Goal: Task Accomplishment & Management: Manage account settings

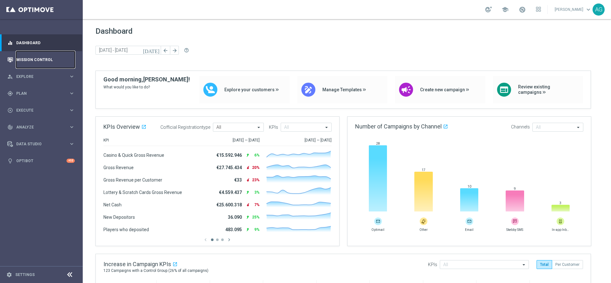
click at [19, 63] on link "Mission Control" at bounding box center [45, 59] width 59 height 17
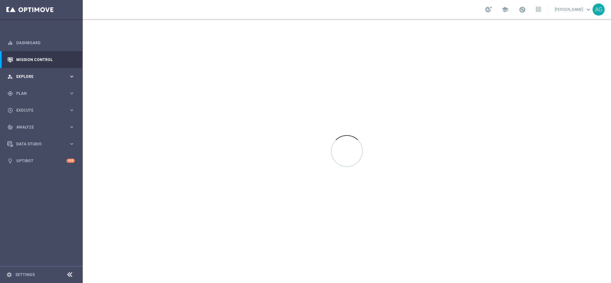
click at [23, 81] on div "person_search Explore keyboard_arrow_right" at bounding box center [41, 76] width 82 height 17
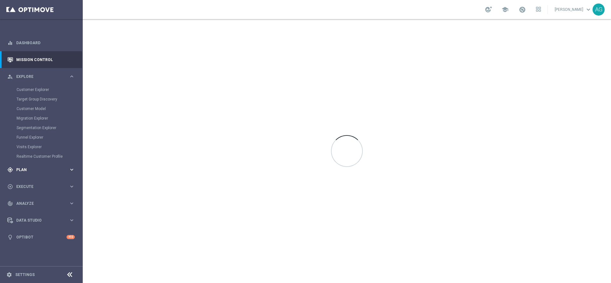
click at [20, 170] on span "Plan" at bounding box center [42, 170] width 52 height 4
click at [23, 109] on link "Target Groups" at bounding box center [42, 106] width 50 height 5
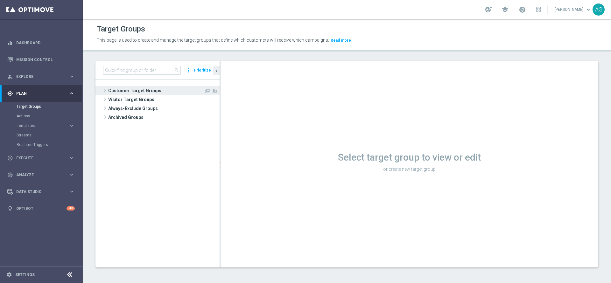
click at [113, 89] on span "Customer Target Groups" at bounding box center [156, 90] width 96 height 9
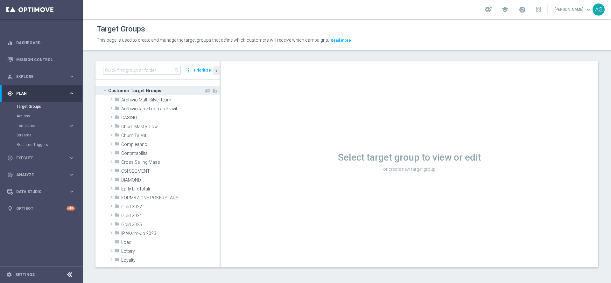
click at [129, 88] on span "Customer Target Groups" at bounding box center [156, 90] width 96 height 9
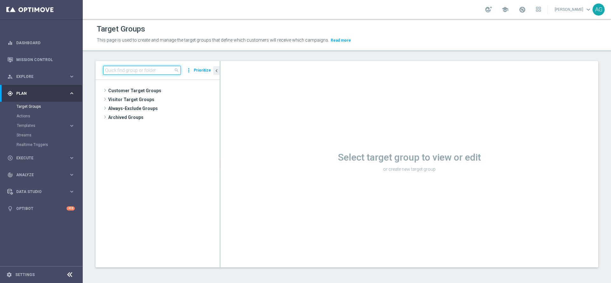
click at [133, 66] on input at bounding box center [142, 70] width 78 height 9
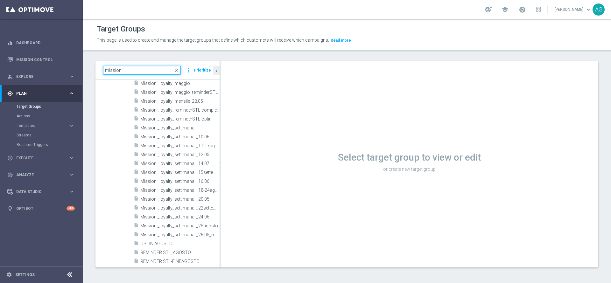
scroll to position [477, 0]
type input "missioni"
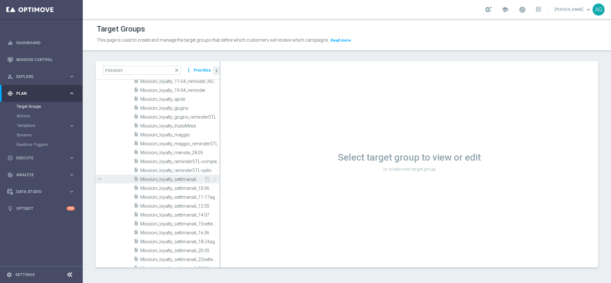
click at [177, 176] on div "insert_drive_file Missioni_loyalty_settimanali" at bounding box center [169, 179] width 71 height 9
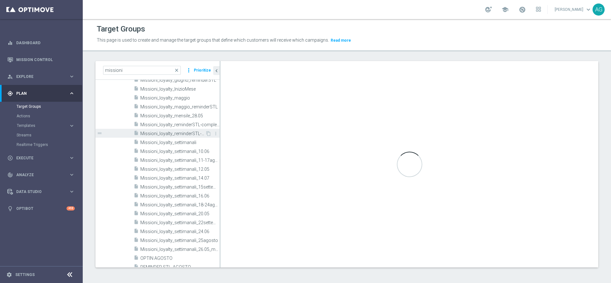
scroll to position [525, 0]
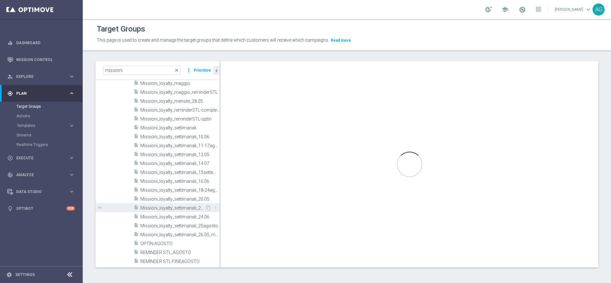
click at [181, 205] on div "insert_drive_file Missioni_loyalty_settimanali_22settembre" at bounding box center [170, 207] width 72 height 9
click at [193, 207] on span "Missioni_loyalty_settimanali_22settembre" at bounding box center [172, 207] width 65 height 5
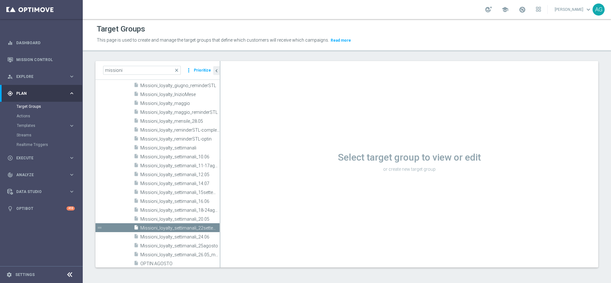
scroll to position [648, 0]
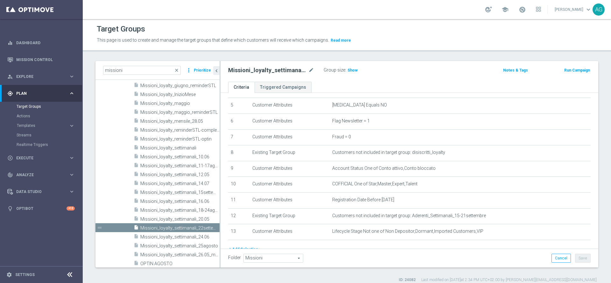
scroll to position [95, 0]
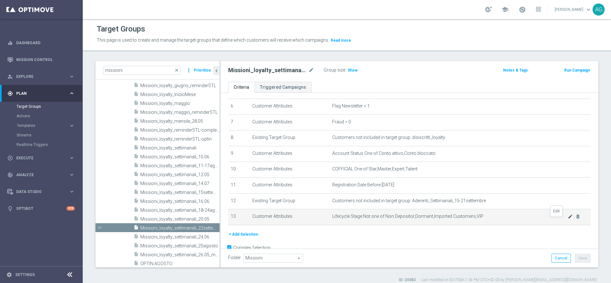
click at [567, 219] on icon "mode_edit" at bounding box center [569, 216] width 5 height 5
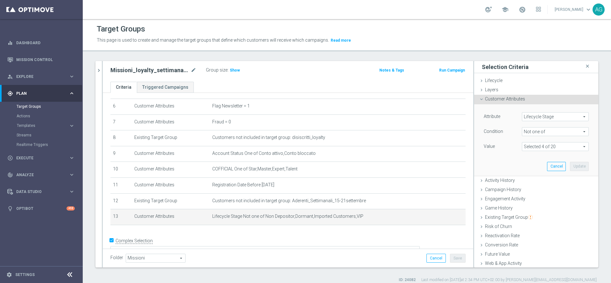
click at [539, 117] on span "Lifecycle Stage" at bounding box center [555, 117] width 66 height 8
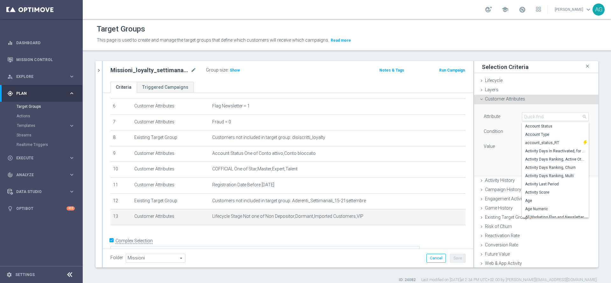
click at [497, 122] on div "Attribute Lifecycle Stage Lifecycle Stage arrow_drop_down search Account Status…" at bounding box center [535, 132] width 105 height 40
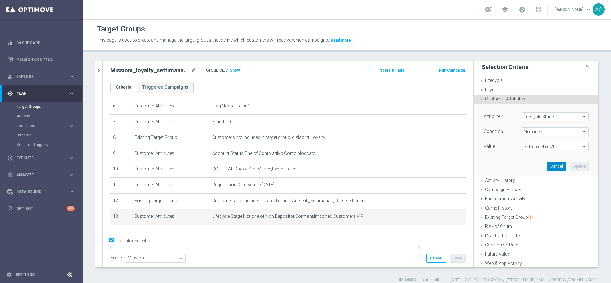
click at [547, 170] on button "Cancel" at bounding box center [556, 166] width 19 height 9
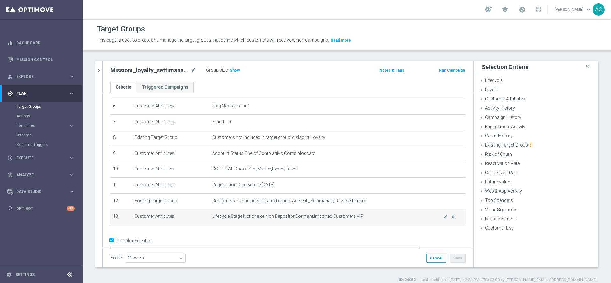
click at [443, 219] on div "mode_edit delete_forever" at bounding box center [449, 216] width 13 height 5
click at [443, 219] on icon "mode_edit" at bounding box center [445, 216] width 5 height 5
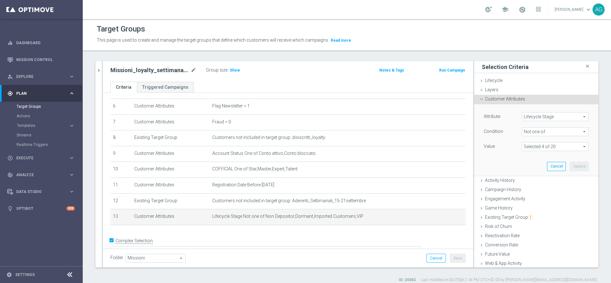
click at [523, 143] on span at bounding box center [555, 147] width 66 height 8
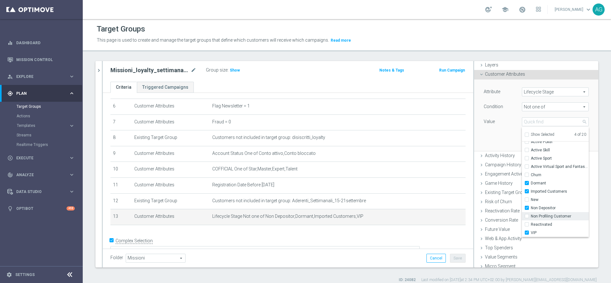
scroll to position [38, 0]
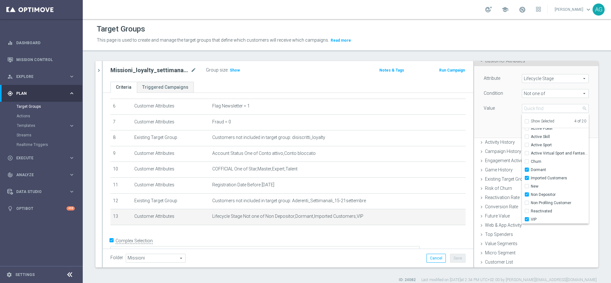
click at [479, 112] on div "Value" at bounding box center [498, 109] width 38 height 10
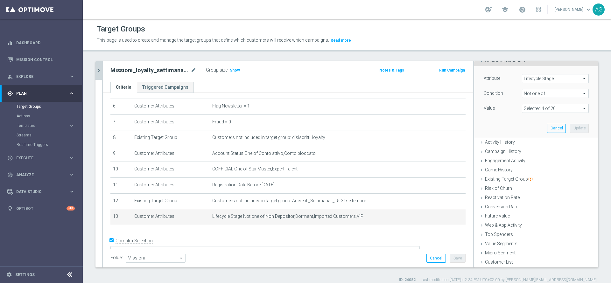
click at [101, 73] on icon "chevron_right" at bounding box center [99, 70] width 6 height 6
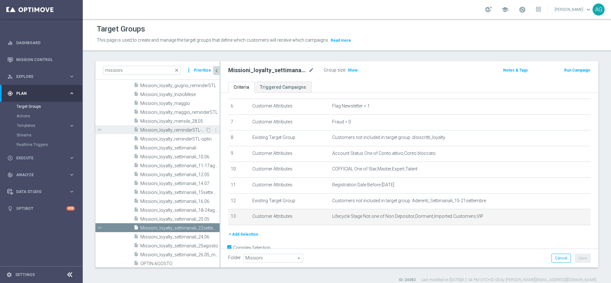
scroll to position [0, 0]
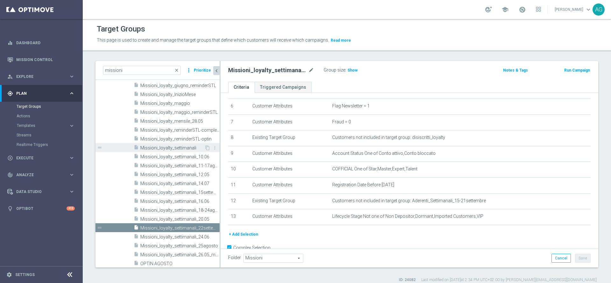
click at [183, 146] on span "Missioni_loyalty_settimanali" at bounding box center [172, 147] width 64 height 5
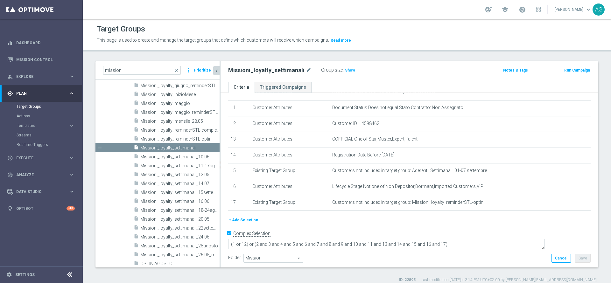
scroll to position [177, 0]
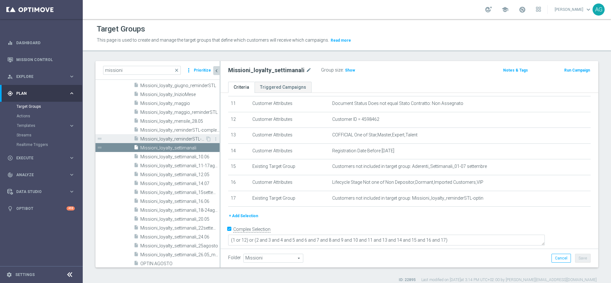
click at [188, 139] on span "Missioni_loyalty_reminderSTL-optin" at bounding box center [172, 138] width 65 height 5
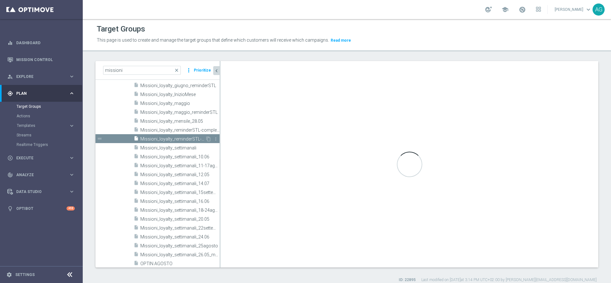
type textarea "(1 and 2 and 3 and 4 and 5 and 6 and 7 and 8 and 9 and 10 and 11 and 13 and 14 …"
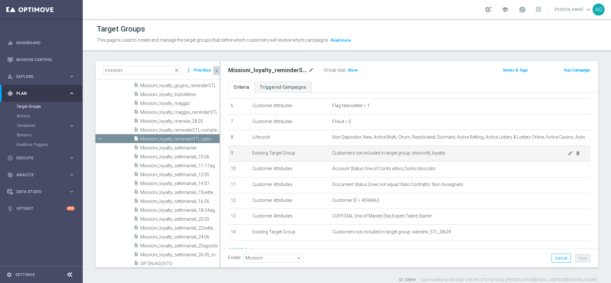
scroll to position [81, 0]
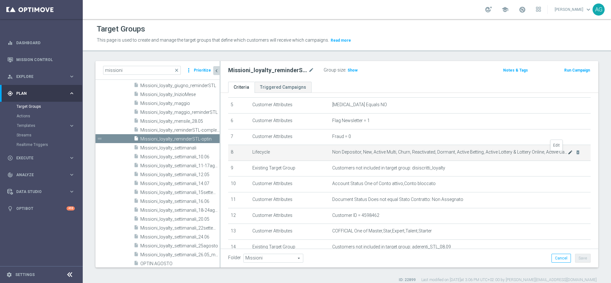
click at [567, 155] on icon "mode_edit" at bounding box center [569, 152] width 5 height 5
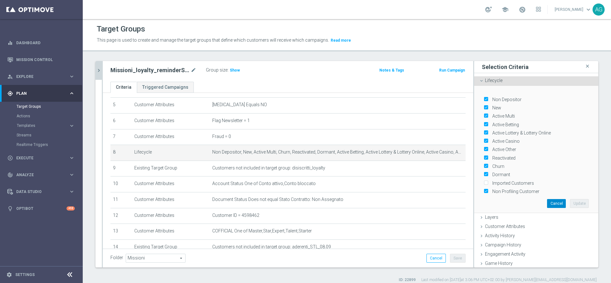
click at [547, 203] on button "Cancel" at bounding box center [556, 203] width 19 height 9
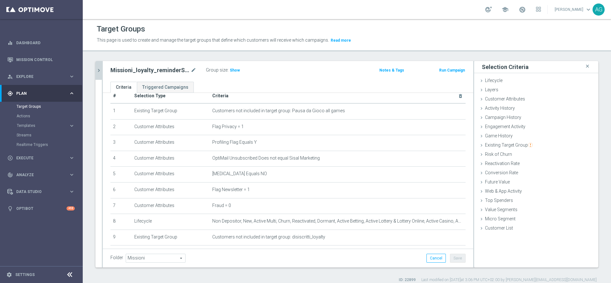
scroll to position [0, 0]
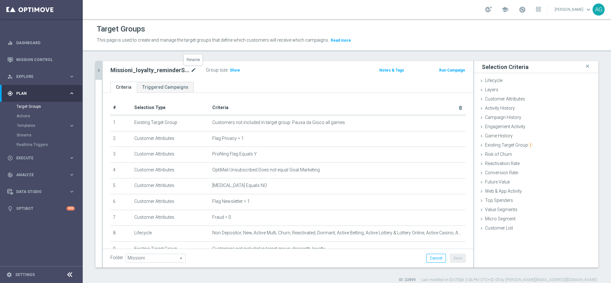
click at [193, 71] on icon "mode_edit" at bounding box center [194, 70] width 6 height 8
click at [215, 83] on ul "Criteria Triggered Campaigns" at bounding box center [288, 87] width 370 height 11
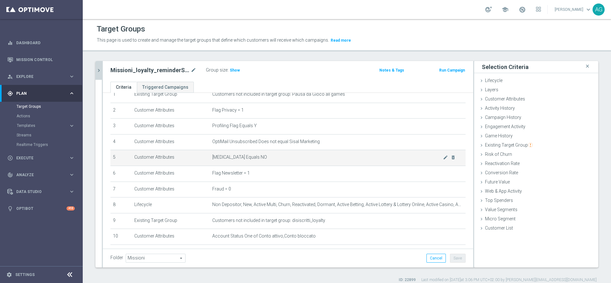
scroll to position [48, 0]
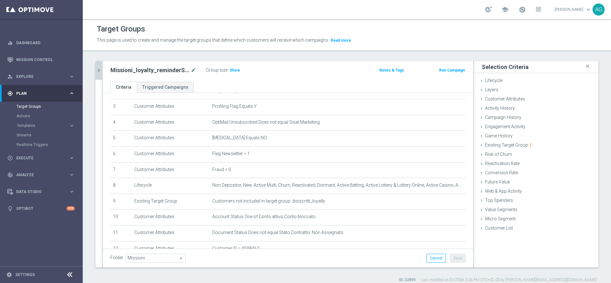
click at [99, 70] on icon "chevron_right" at bounding box center [99, 70] width 6 height 6
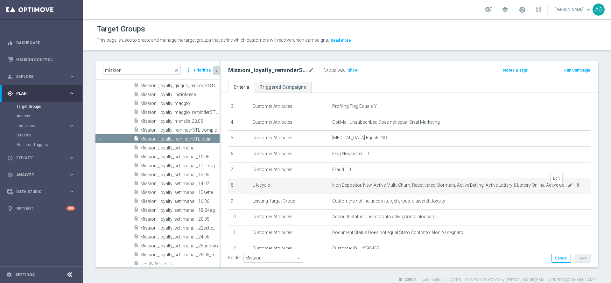
click at [567, 186] on icon "mode_edit" at bounding box center [569, 185] width 5 height 5
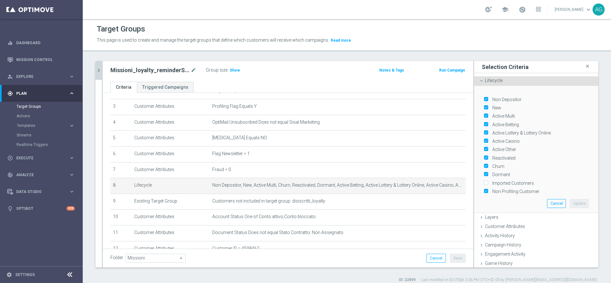
click at [483, 99] on input "Non Depositor" at bounding box center [485, 99] width 4 height 4
checkbox input "false"
click at [483, 173] on input "Dormant" at bounding box center [485, 175] width 4 height 4
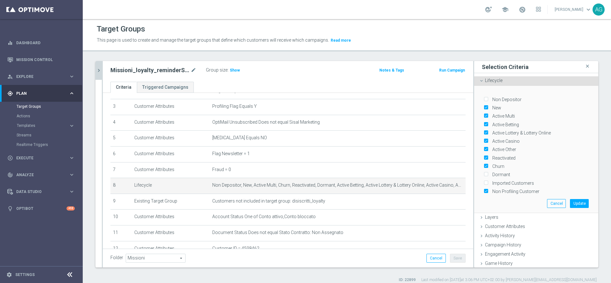
checkbox input "true"
click at [571, 201] on button "Update" at bounding box center [579, 203] width 19 height 9
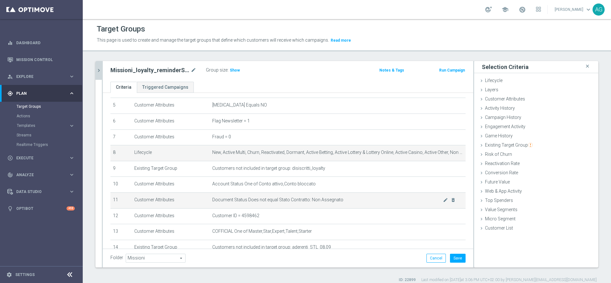
scroll to position [95, 0]
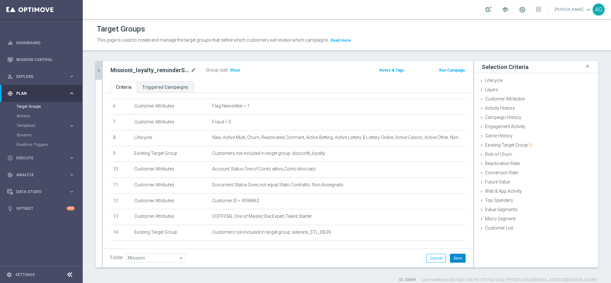
click at [457, 256] on button "Save" at bounding box center [458, 258] width 16 height 9
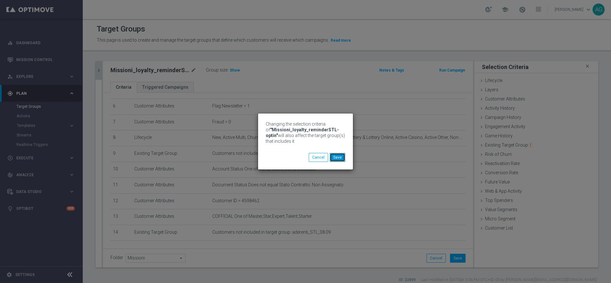
click at [337, 160] on button "Save" at bounding box center [338, 157] width 16 height 9
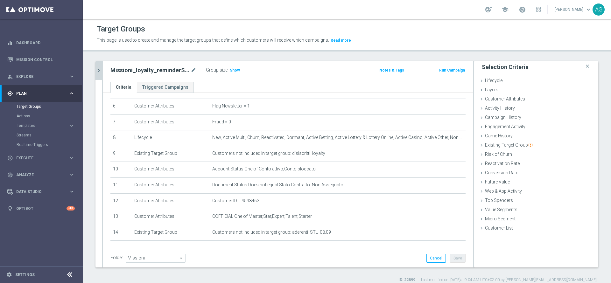
click at [101, 75] on button "chevron_right" at bounding box center [98, 70] width 6 height 19
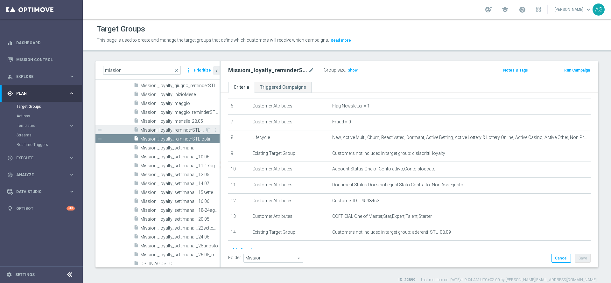
click at [165, 132] on span "Missioni_loyalty_reminderSTL-completamento" at bounding box center [172, 130] width 65 height 5
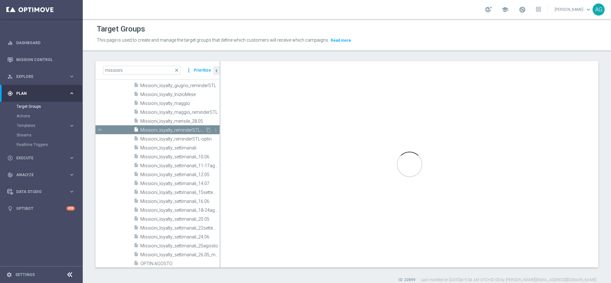
type textarea "(1 or 13) or (2 and 3 and 4 and 5 and 6 and 7 and 8 and 9 and 10 and 11 and 12 …"
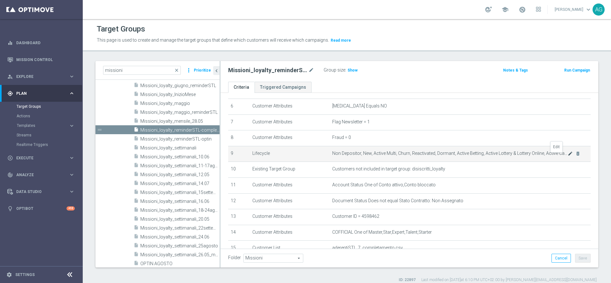
click at [567, 156] on icon "mode_edit" at bounding box center [569, 153] width 5 height 5
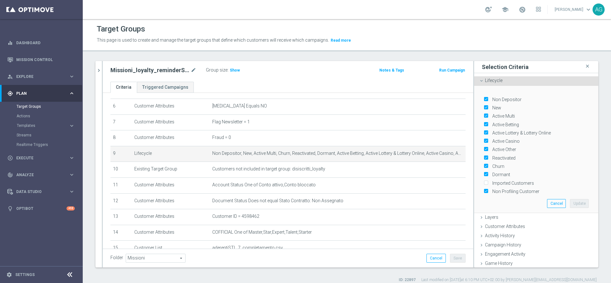
drag, startPoint x: 478, startPoint y: 99, endPoint x: 482, endPoint y: 102, distance: 4.5
click at [483, 99] on input "Non Depositor" at bounding box center [485, 99] width 4 height 4
checkbox input "false"
click at [570, 199] on button "Update" at bounding box center [579, 203] width 19 height 9
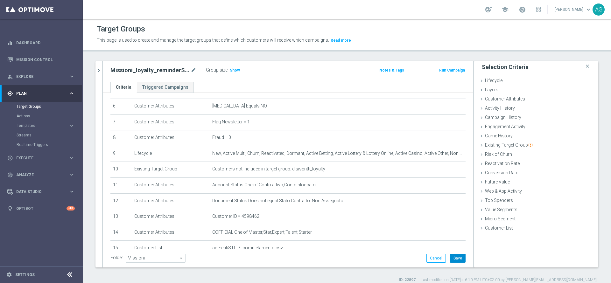
click at [456, 256] on button "Save" at bounding box center [458, 258] width 16 height 9
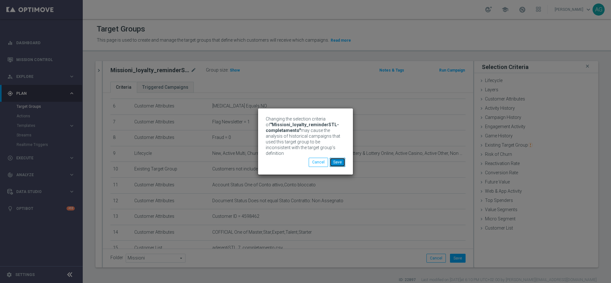
click at [335, 159] on button "Save" at bounding box center [338, 162] width 16 height 9
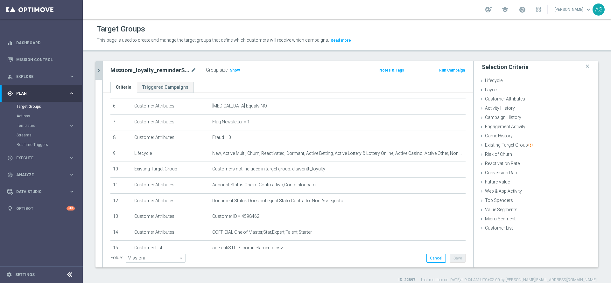
click at [97, 74] on button "chevron_right" at bounding box center [98, 70] width 6 height 19
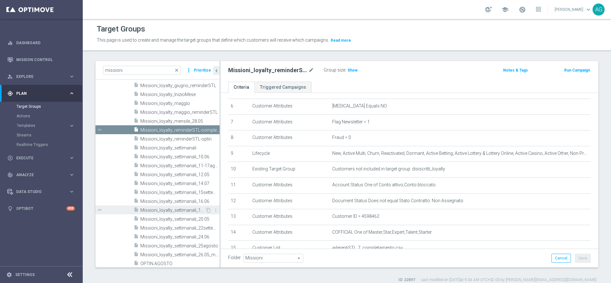
scroll to position [457, 0]
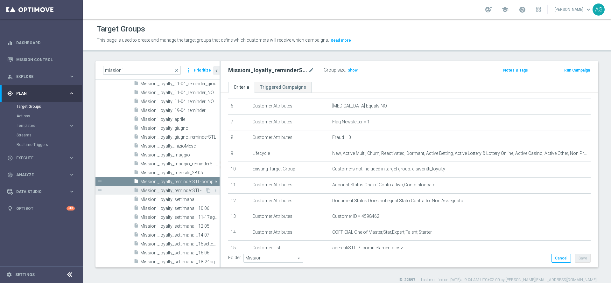
click at [152, 190] on span "Missioni_loyalty_reminderSTL-optin" at bounding box center [172, 190] width 65 height 5
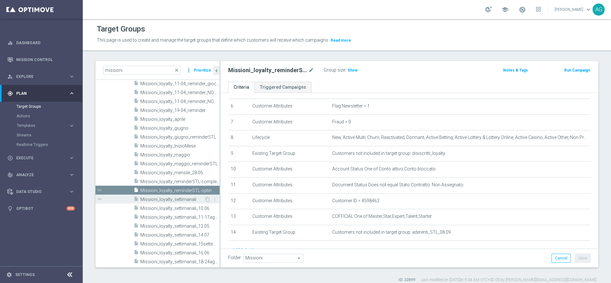
click at [161, 196] on div "insert_drive_file Missioni_loyalty_settimanali" at bounding box center [169, 199] width 71 height 9
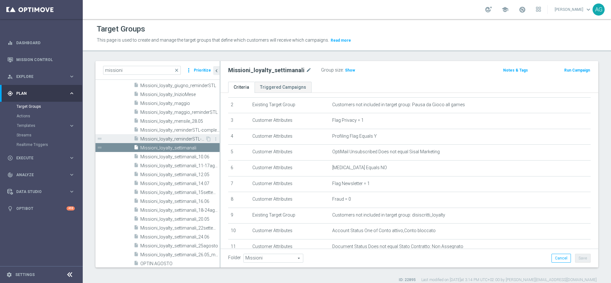
scroll to position [457, 0]
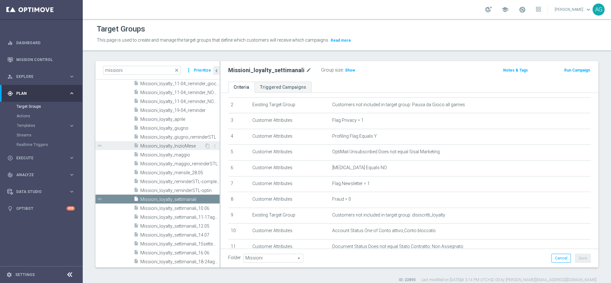
click at [166, 147] on span "Missioni_loyalty_InizioMese" at bounding box center [172, 145] width 64 height 5
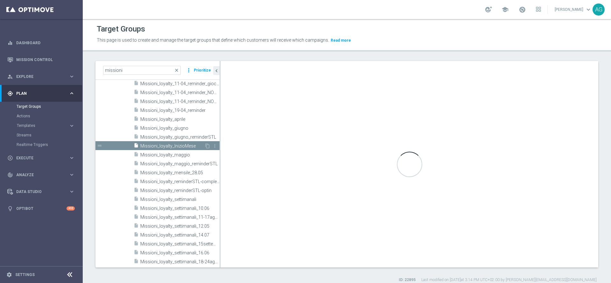
type textarea "(1) or (2 and 3 and 4 and 5 and 6 and 7 and 8 and 9 and 10 and 11 and 12 and 13)"
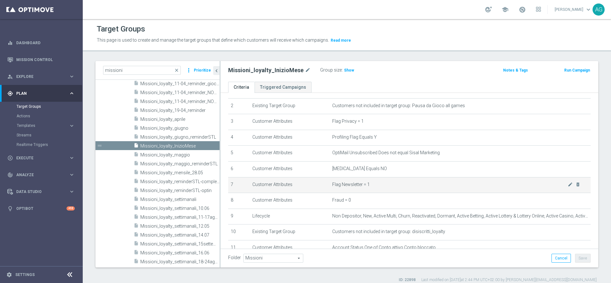
scroll to position [48, 0]
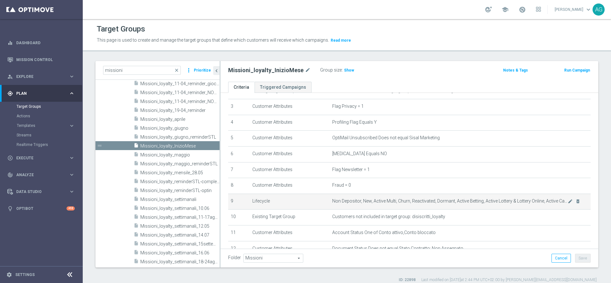
click at [553, 206] on td "Non Depositor, New, Active Multi, Churn, Reactivated, Dormant, Active Betting, …" at bounding box center [460, 202] width 261 height 16
click at [567, 203] on icon "mode_edit" at bounding box center [569, 201] width 5 height 5
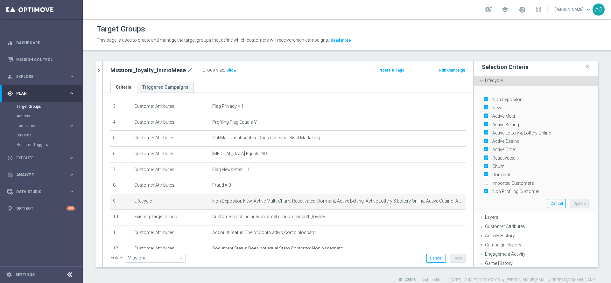
click at [490, 99] on label "Non Depositor" at bounding box center [505, 100] width 31 height 6
click at [483, 99] on input "Non Depositor" at bounding box center [485, 99] width 4 height 4
checkbox input "false"
click at [570, 201] on button "Update" at bounding box center [579, 203] width 19 height 9
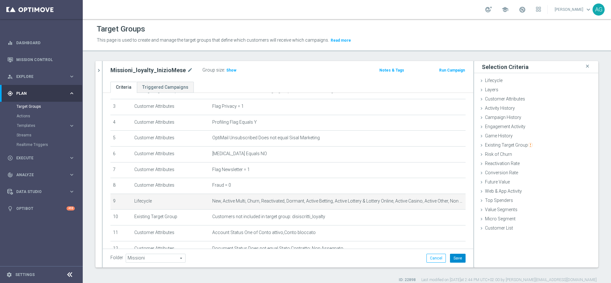
click at [450, 262] on button "Save" at bounding box center [458, 258] width 16 height 9
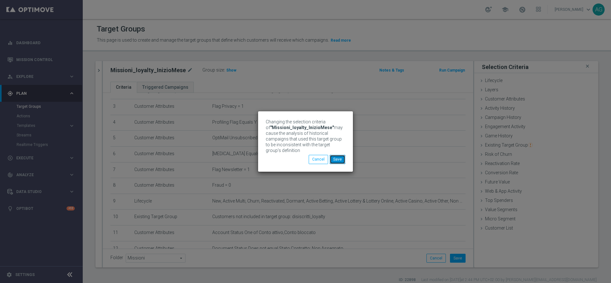
click at [331, 160] on button "Save" at bounding box center [338, 159] width 16 height 9
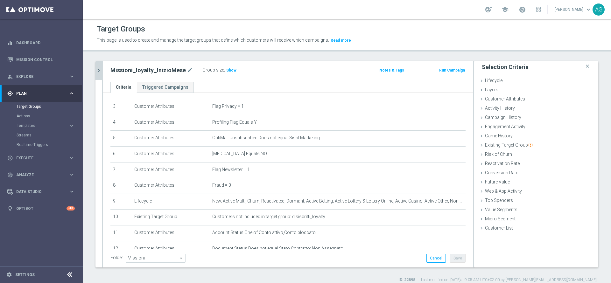
click at [101, 76] on button "chevron_right" at bounding box center [98, 70] width 6 height 19
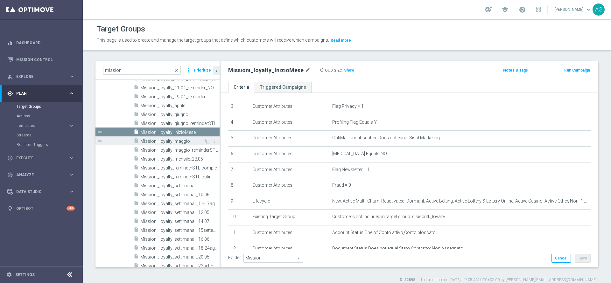
scroll to position [518, 0]
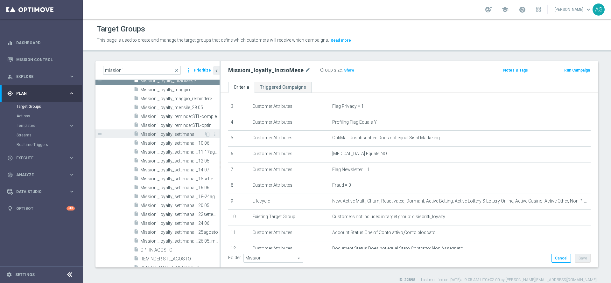
click at [173, 132] on span "Missioni_loyalty_settimanali" at bounding box center [172, 134] width 64 height 5
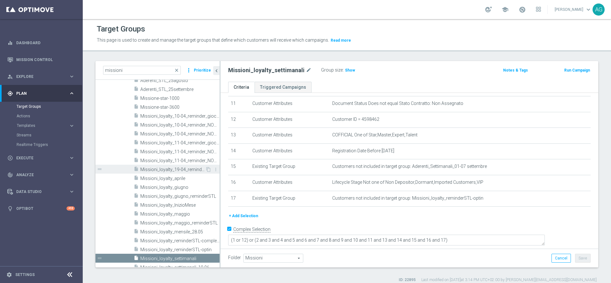
scroll to position [423, 0]
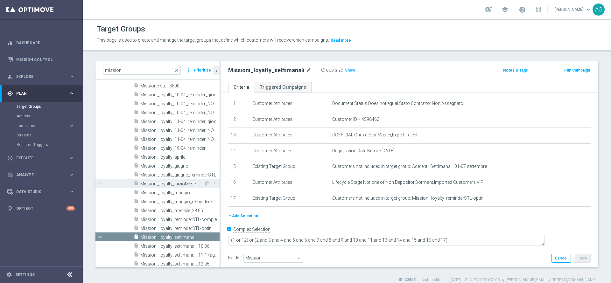
click at [177, 183] on span "Missioni_loyalty_InizioMese" at bounding box center [172, 183] width 64 height 5
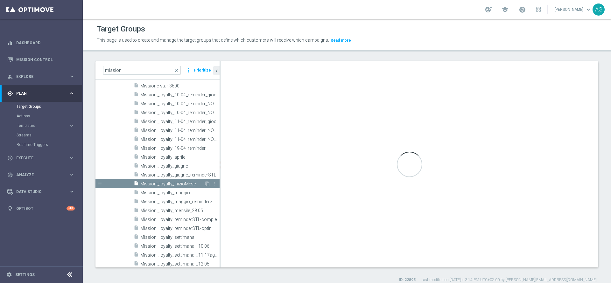
type textarea "(1) or (2 and 3 and 4 and 5 and 6 and 7 and 8 and 9 and 10 and 11 and 12 and 13)"
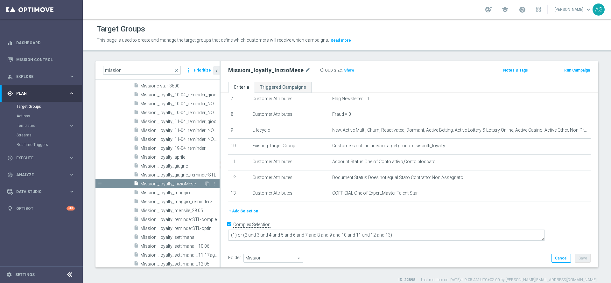
scroll to position [113, 0]
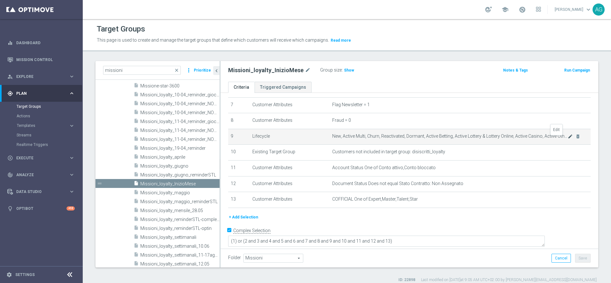
click at [567, 138] on icon "mode_edit" at bounding box center [569, 136] width 5 height 5
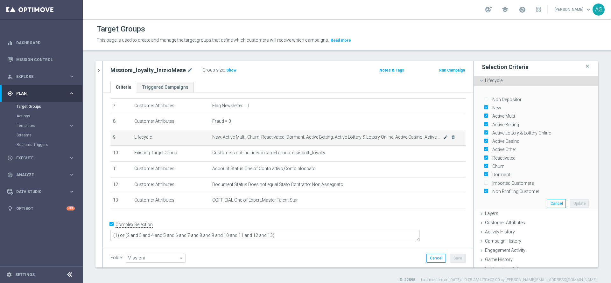
scroll to position [106, 0]
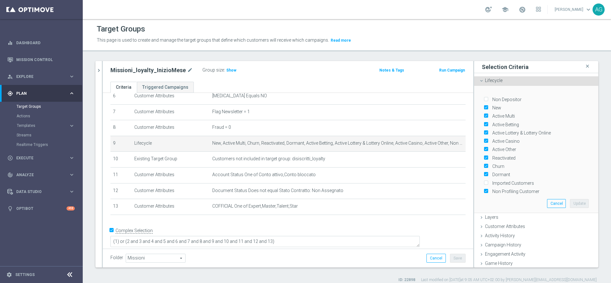
click at [483, 173] on input "Dormant" at bounding box center [485, 175] width 4 height 4
checkbox input "false"
click at [570, 199] on button "Update" at bounding box center [579, 203] width 19 height 9
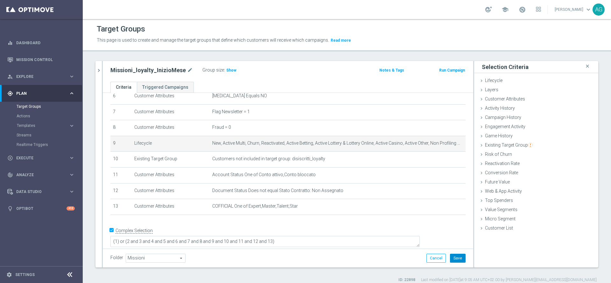
click at [450, 258] on button "Save" at bounding box center [458, 258] width 16 height 9
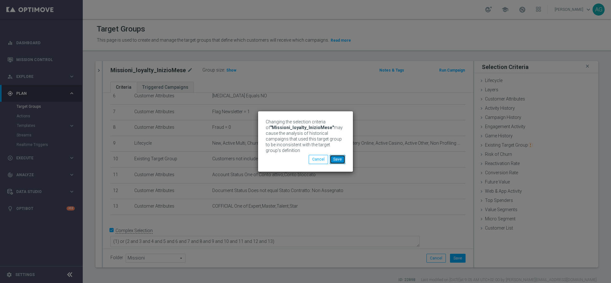
click at [339, 158] on button "Save" at bounding box center [338, 159] width 16 height 9
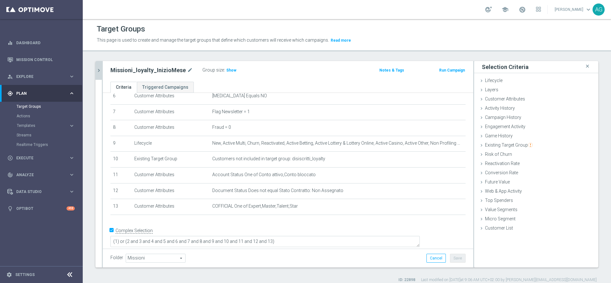
click at [98, 71] on icon "chevron_right" at bounding box center [99, 70] width 6 height 6
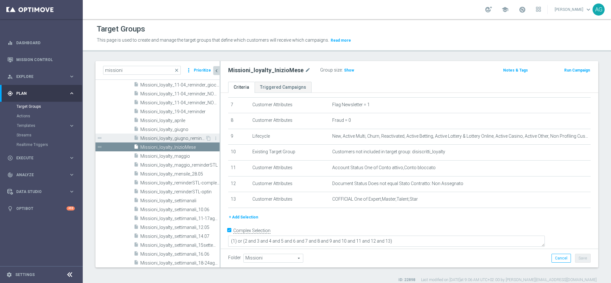
scroll to position [471, 0]
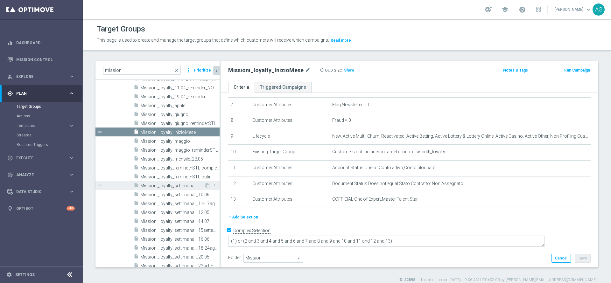
click at [179, 185] on span "Missioni_loyalty_settimanali" at bounding box center [172, 185] width 64 height 5
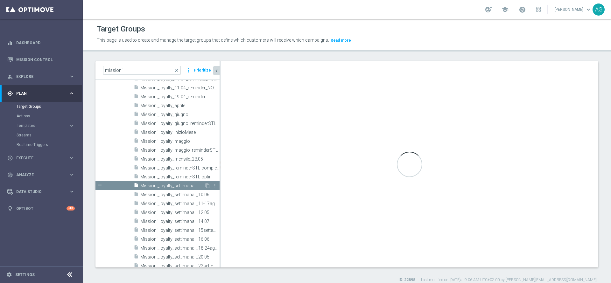
scroll to position [177, 0]
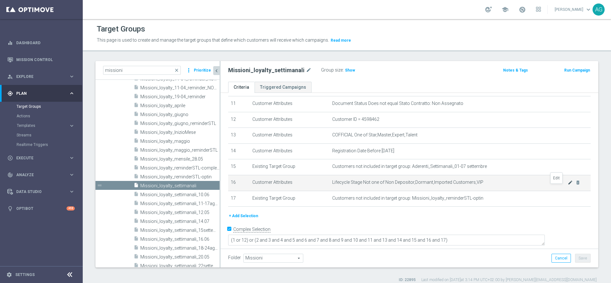
click at [567, 185] on icon "mode_edit" at bounding box center [569, 182] width 5 height 5
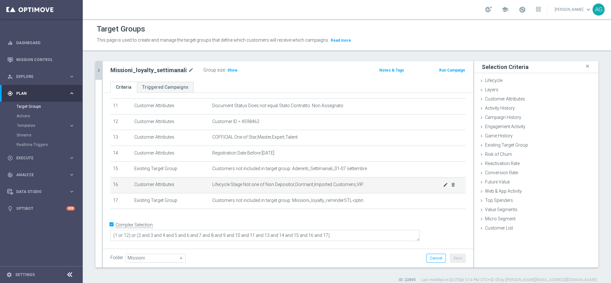
scroll to position [170, 0]
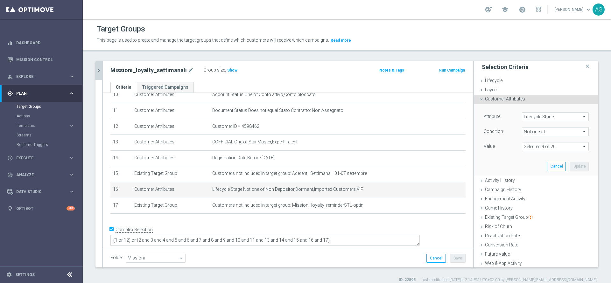
click at [534, 142] on div "Selected 4 of 20 arrow_drop_down search Show Selected 4 of 20 (All)" at bounding box center [555, 146] width 67 height 9
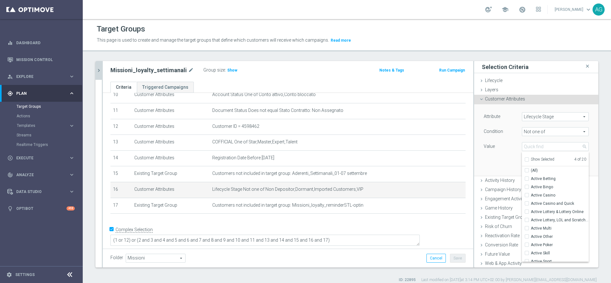
click at [492, 156] on div "Attribute Lifecycle Stage Lifecycle Stage arrow_drop_down search Condition Not …" at bounding box center [536, 139] width 115 height 71
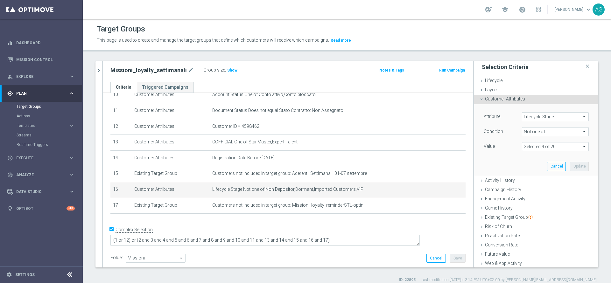
click at [98, 65] on button "chevron_right" at bounding box center [98, 70] width 6 height 19
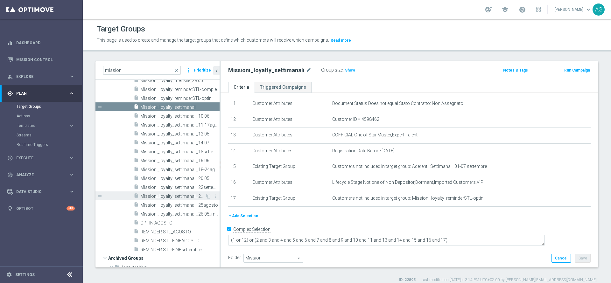
scroll to position [566, 0]
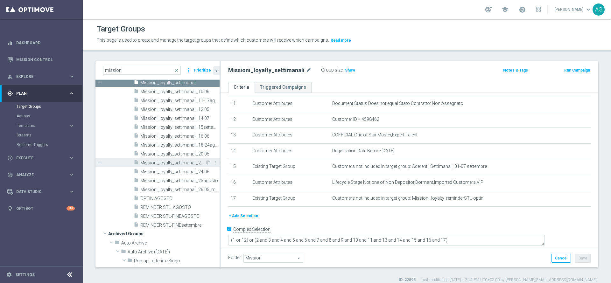
click at [175, 158] on div "insert_drive_file Missioni_loyalty_settimanali_22settembre" at bounding box center [170, 162] width 72 height 9
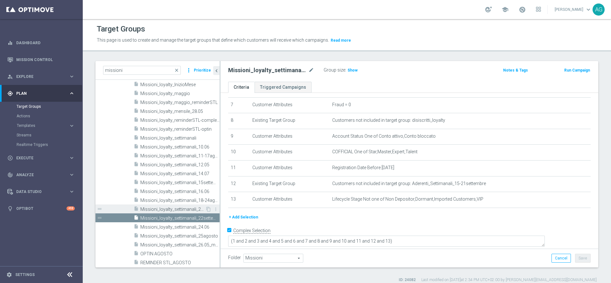
scroll to position [471, 0]
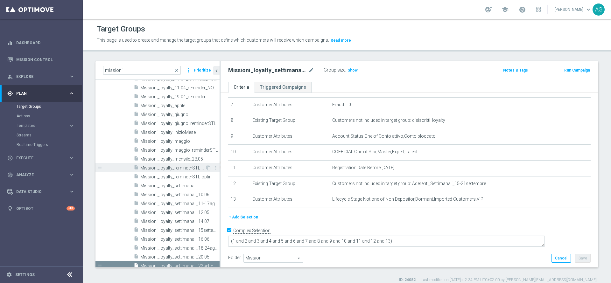
click at [171, 167] on span "Missioni_loyalty_reminderSTL-completamento" at bounding box center [172, 167] width 65 height 5
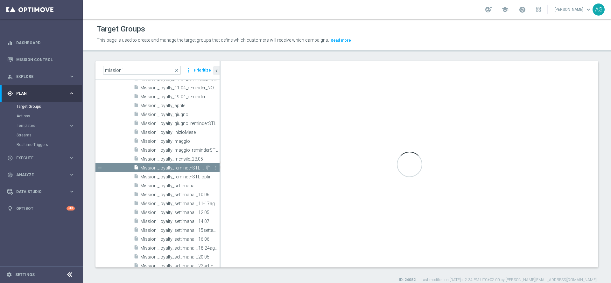
type textarea "(1 or 13) or (2 and 3 and 4 and 5 and 6 and 7 and 8 and 9 and 10 and 11 and 12 …"
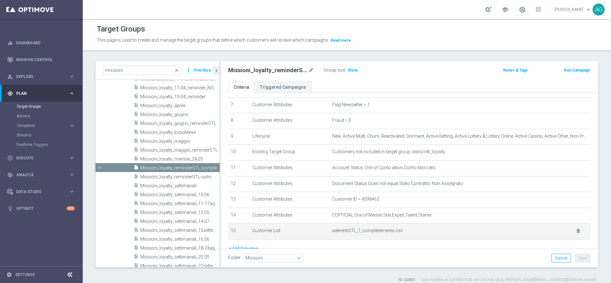
scroll to position [155, 0]
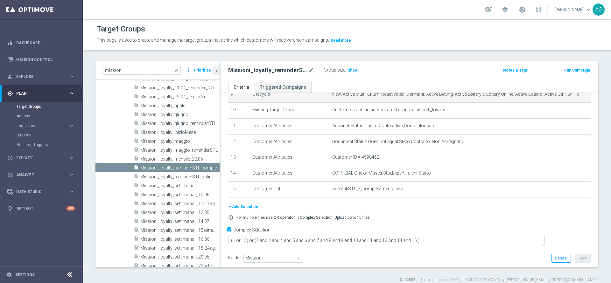
click at [567, 95] on div "mode_edit delete_forever" at bounding box center [573, 94] width 13 height 5
click at [567, 97] on icon "mode_edit" at bounding box center [569, 94] width 5 height 5
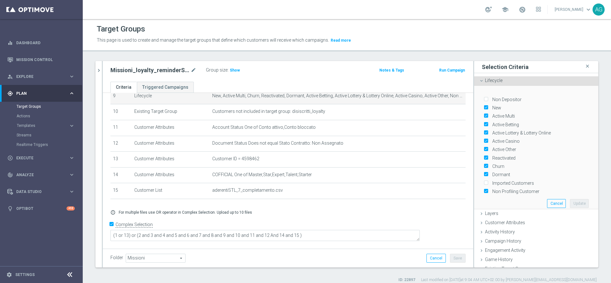
scroll to position [148, 0]
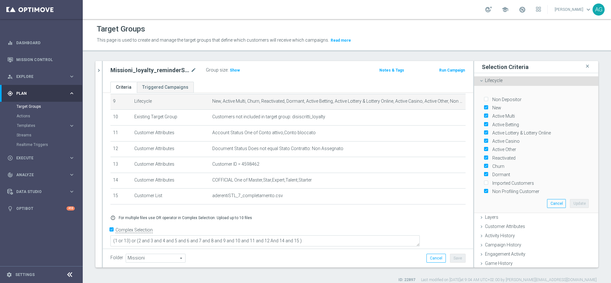
click at [483, 173] on input "Dormant" at bounding box center [485, 175] width 4 height 4
checkbox input "false"
click at [570, 199] on button "Update" at bounding box center [579, 203] width 19 height 9
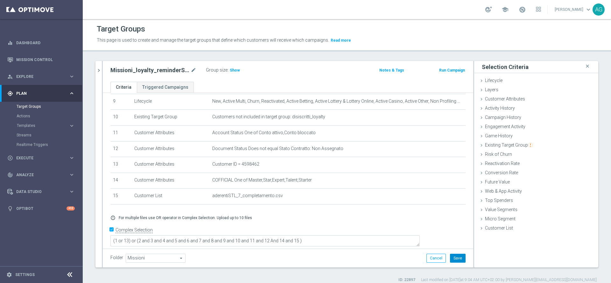
click at [453, 257] on button "Save" at bounding box center [458, 258] width 16 height 9
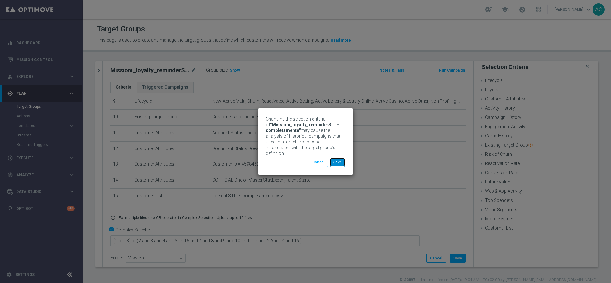
click at [335, 158] on button "Save" at bounding box center [338, 162] width 16 height 9
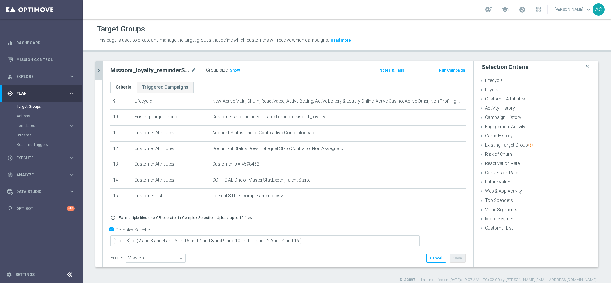
click at [99, 71] on icon "chevron_right" at bounding box center [99, 70] width 6 height 6
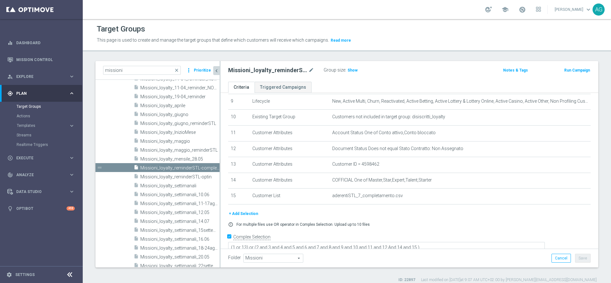
scroll to position [155, 0]
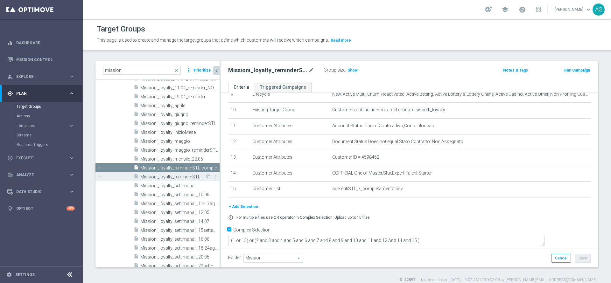
click at [179, 173] on div "insert_drive_file Missioni_loyalty_reminderSTL-optin" at bounding box center [170, 176] width 72 height 9
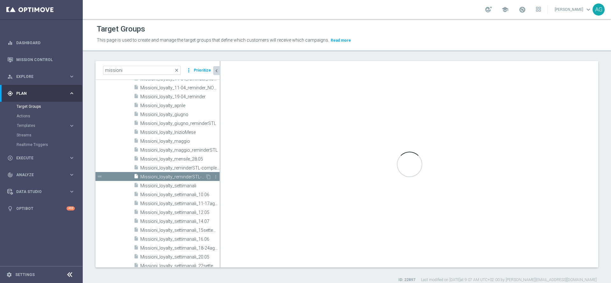
type textarea "(1 and 2 and 3 and 4 and 5 and 6 and 7 and 8 and 9 and 10 and 11 and 13 and 14 …"
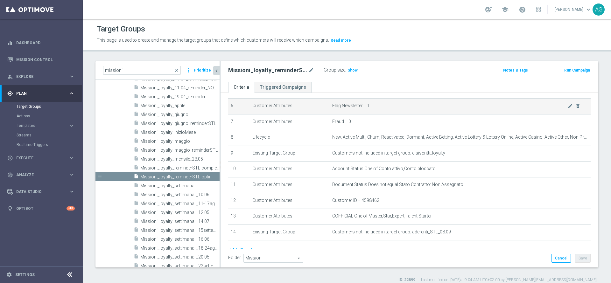
scroll to position [81, 0]
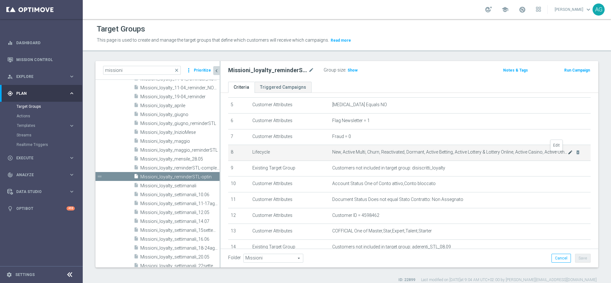
click at [567, 152] on icon "mode_edit" at bounding box center [569, 152] width 5 height 5
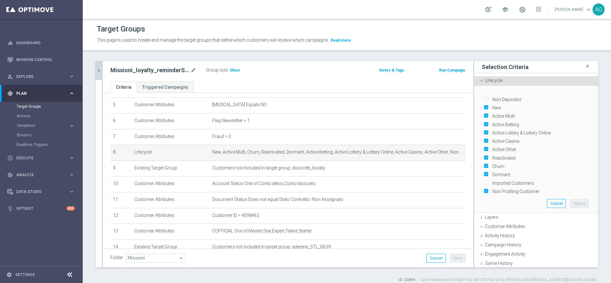
click at [483, 173] on input "Dormant" at bounding box center [485, 175] width 4 height 4
checkbox input "false"
click at [570, 199] on button "Update" at bounding box center [579, 203] width 19 height 9
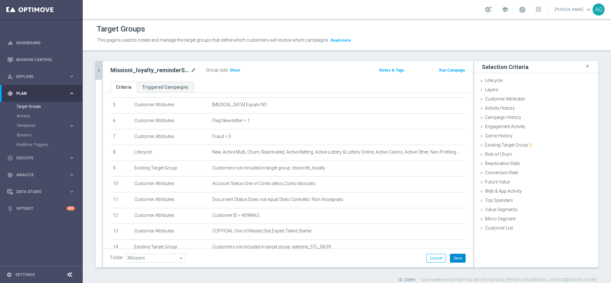
click at [452, 258] on button "Save" at bounding box center [458, 258] width 16 height 9
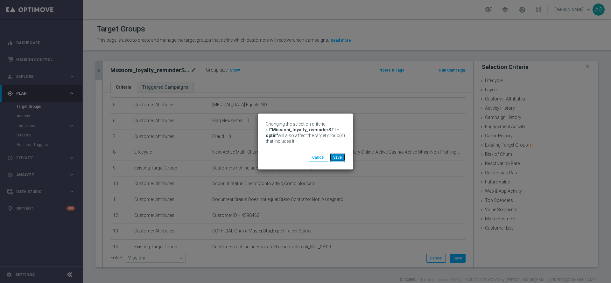
click at [334, 156] on button "Save" at bounding box center [338, 157] width 16 height 9
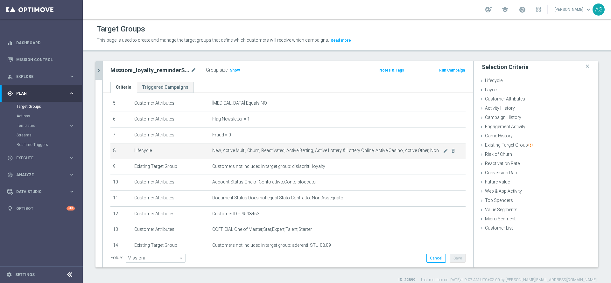
scroll to position [95, 0]
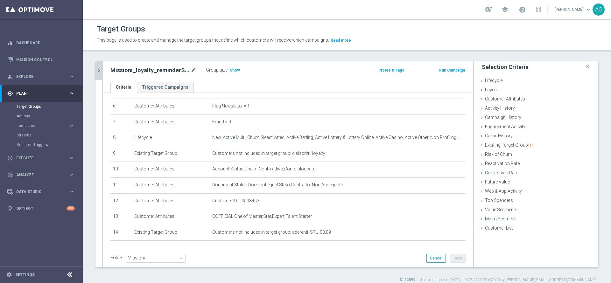
click at [97, 70] on icon "chevron_right" at bounding box center [99, 70] width 6 height 6
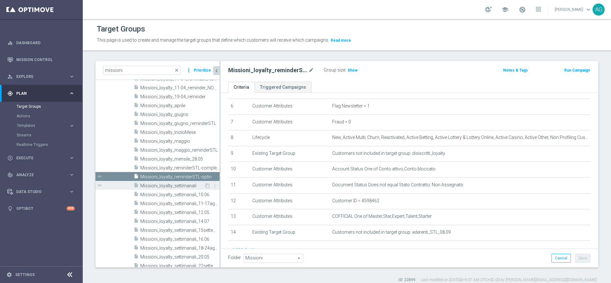
scroll to position [518, 0]
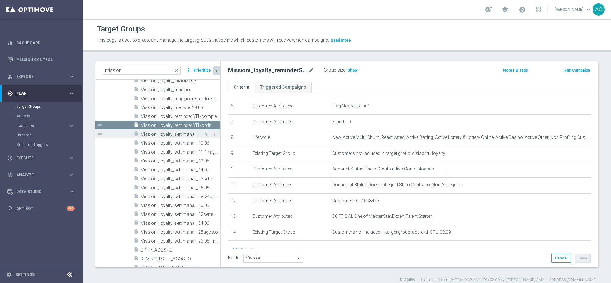
click at [169, 133] on span "Missioni_loyalty_settimanali" at bounding box center [172, 134] width 64 height 5
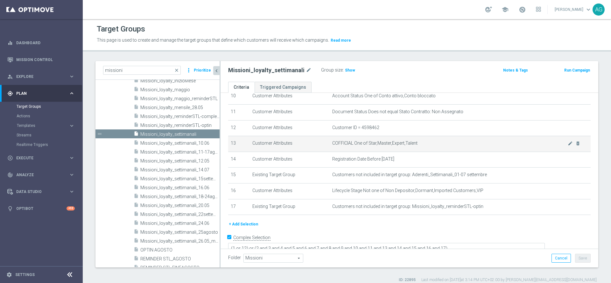
scroll to position [177, 0]
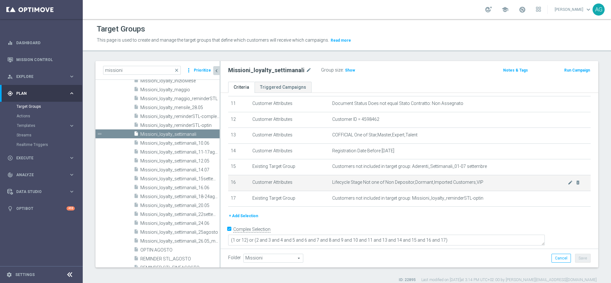
drag, startPoint x: 277, startPoint y: 185, endPoint x: 398, endPoint y: 186, distance: 121.2
click at [398, 186] on tr "16 Customer Attributes Lifecycle Stage Not one of Non Depositor,Dormant,Importe…" at bounding box center [409, 183] width 362 height 16
click at [398, 185] on span "Lifecycle Stage Not one of Non Depositor,Dormant,Imported Customers,VIP" at bounding box center [449, 182] width 235 height 5
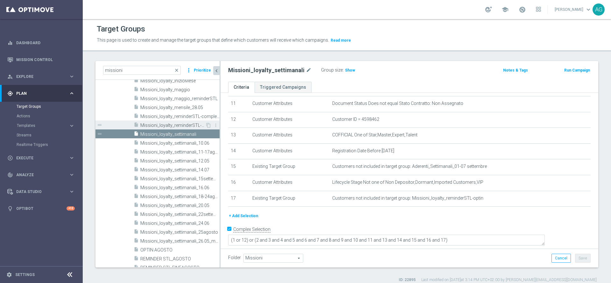
click at [158, 126] on span "Missioni_loyalty_reminderSTL-optin" at bounding box center [172, 125] width 65 height 5
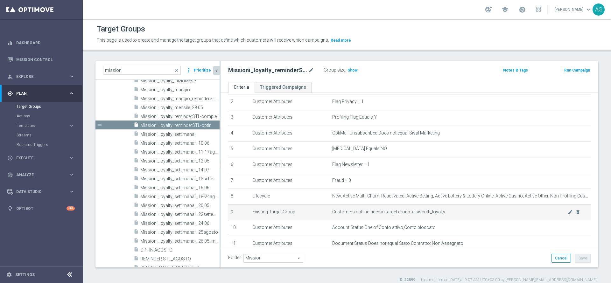
scroll to position [33, 0]
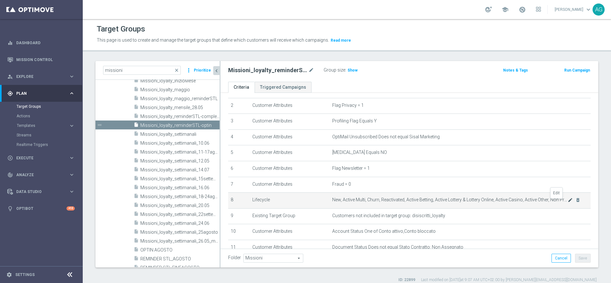
click at [567, 203] on icon "mode_edit" at bounding box center [569, 200] width 5 height 5
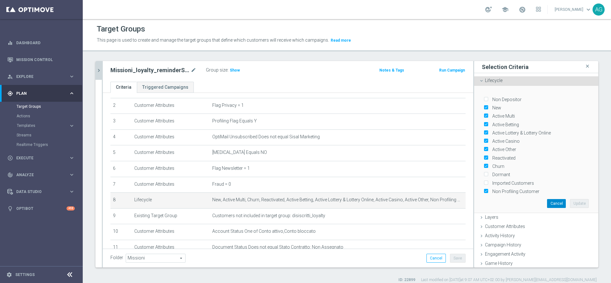
click at [547, 201] on button "Cancel" at bounding box center [556, 203] width 19 height 9
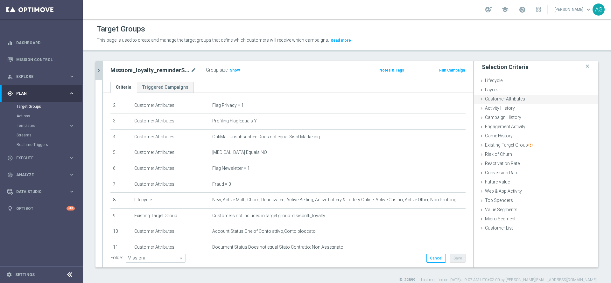
click at [496, 99] on span "Customer Attributes" at bounding box center [505, 98] width 40 height 5
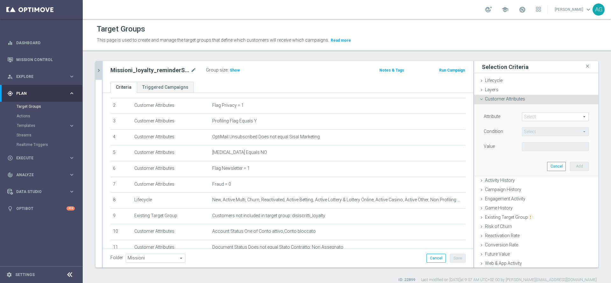
click at [506, 99] on span "Customer Attributes" at bounding box center [505, 98] width 40 height 5
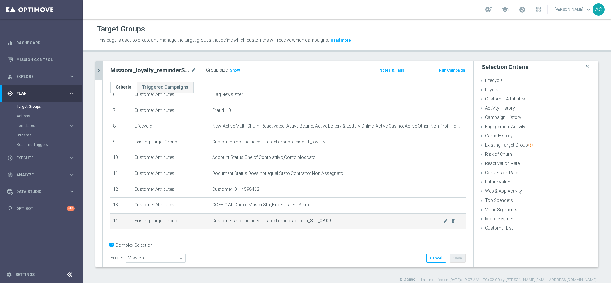
scroll to position [122, 0]
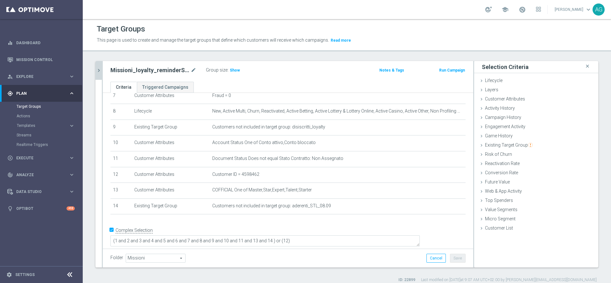
click at [96, 71] on icon "chevron_right" at bounding box center [99, 70] width 6 height 6
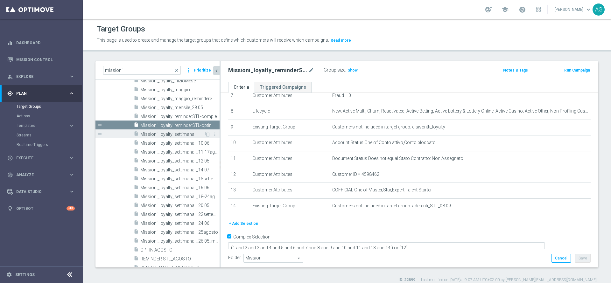
click at [166, 133] on span "Missioni_loyalty_settimanali" at bounding box center [172, 134] width 64 height 5
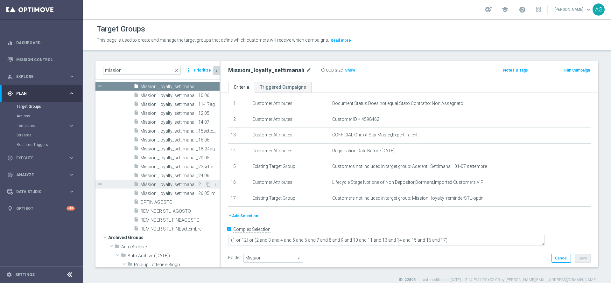
scroll to position [518, 0]
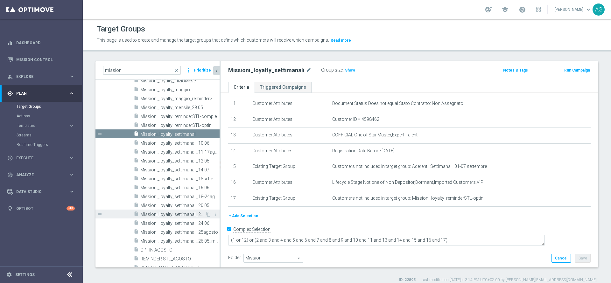
click at [180, 214] on span "Missioni_loyalty_settimanali_22settembre" at bounding box center [172, 214] width 65 height 5
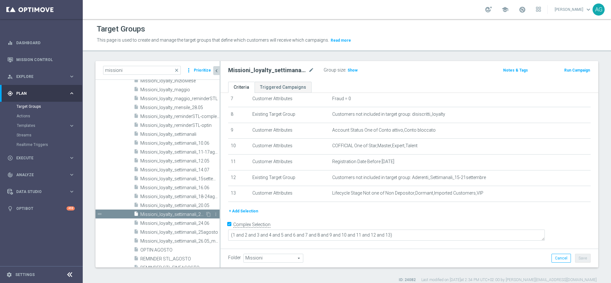
scroll to position [113, 0]
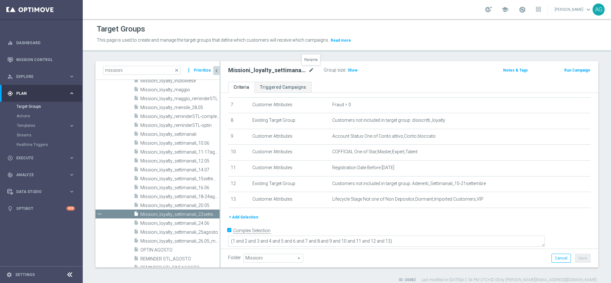
click at [310, 70] on icon "mode_edit" at bounding box center [311, 70] width 6 height 8
click at [337, 83] on ul "Criteria Triggered Campaigns" at bounding box center [409, 87] width 378 height 11
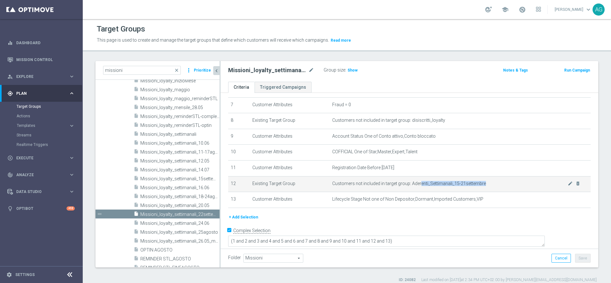
drag, startPoint x: 350, startPoint y: 191, endPoint x: 416, endPoint y: 189, distance: 66.2
click at [416, 189] on td "Customers not included in target group: Aderenti_Settimanali_15-21settembre mod…" at bounding box center [460, 184] width 261 height 16
click at [416, 186] on span "Customers not included in target group: Aderenti_Settimanali_15-21settembre" at bounding box center [449, 183] width 235 height 5
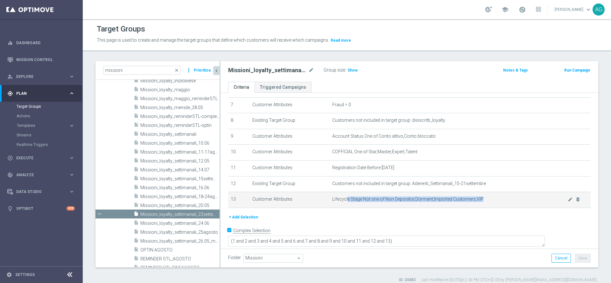
drag, startPoint x: 344, startPoint y: 203, endPoint x: 488, endPoint y: 206, distance: 143.8
click at [488, 206] on td "Lifecycle Stage Not one of Non Depositor,Dormant,Imported Customers,VIP mode_ed…" at bounding box center [460, 200] width 261 height 16
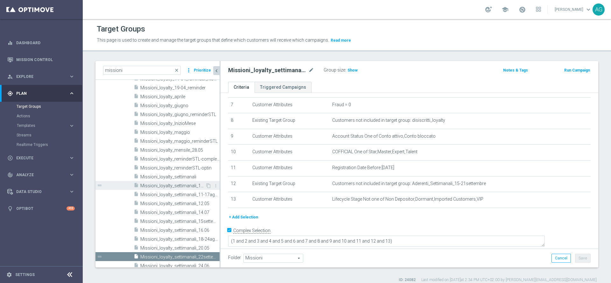
scroll to position [471, 0]
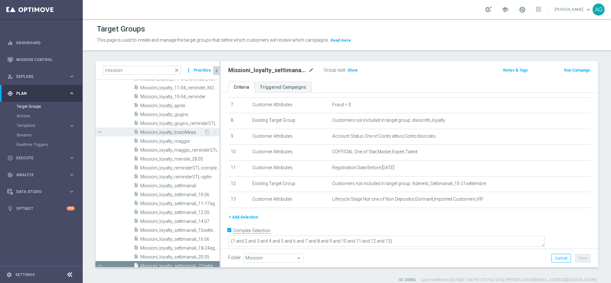
click at [154, 132] on span "Missioni_loyalty_InizioMese" at bounding box center [172, 132] width 64 height 5
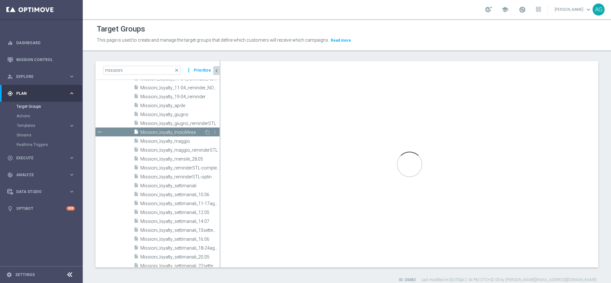
type textarea "(1) or (2 and 3 and 4 and 5 and 6 and 7 and 8 and 9 and 10 and 11 and 12 and 13)"
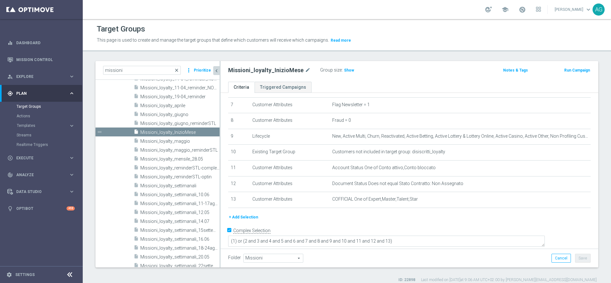
click at [179, 72] on span "close" at bounding box center [176, 70] width 5 height 5
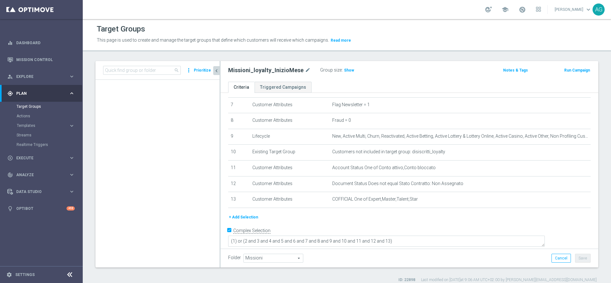
scroll to position [4695, 0]
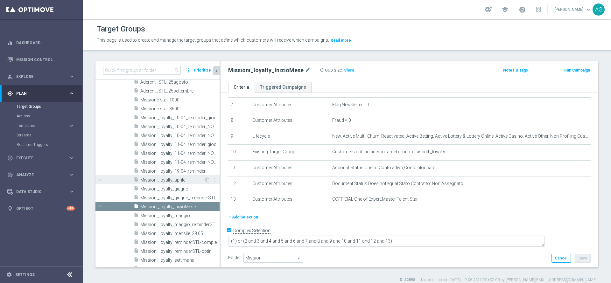
click at [168, 180] on span "Missioni_loyalty_aprile" at bounding box center [172, 179] width 64 height 5
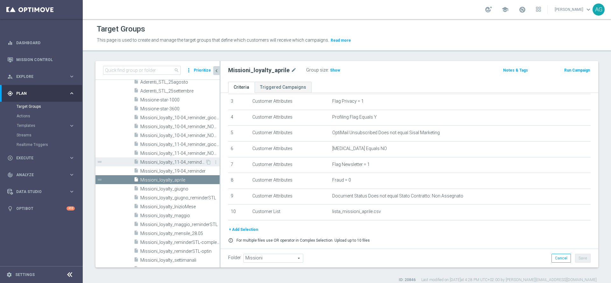
scroll to position [74, 0]
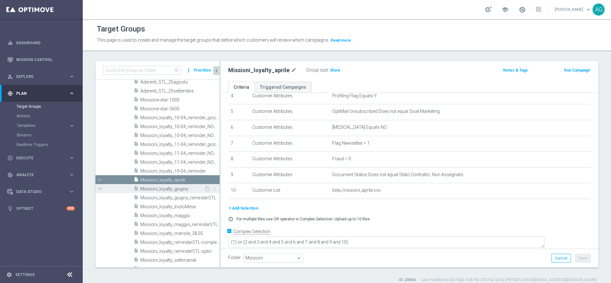
click at [180, 187] on span "Missioni_loyalty_giugno" at bounding box center [172, 188] width 64 height 5
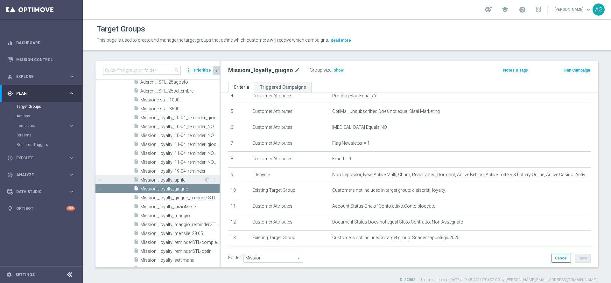
click at [170, 182] on span "Missioni_loyalty_aprile" at bounding box center [172, 179] width 64 height 5
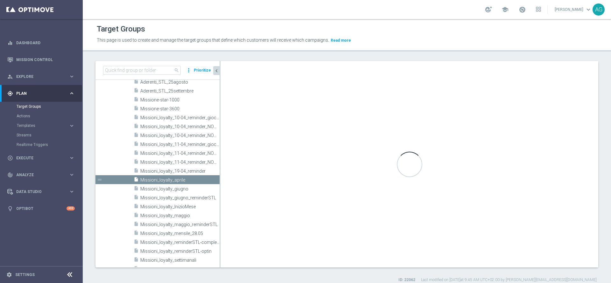
type textarea "(1) or (2 and 3 and 4 and 5 and 6 and 7 and 8 and 9 and 10)"
